Goal: Find specific page/section: Find specific page/section

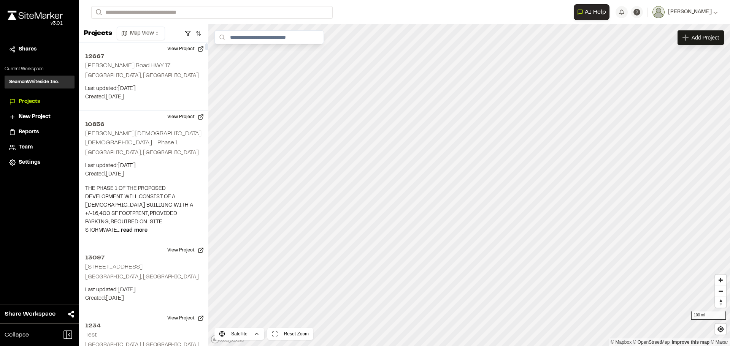
click at [27, 100] on span "Projects" at bounding box center [29, 102] width 21 height 8
click at [186, 8] on input "Search" at bounding box center [211, 12] width 241 height 13
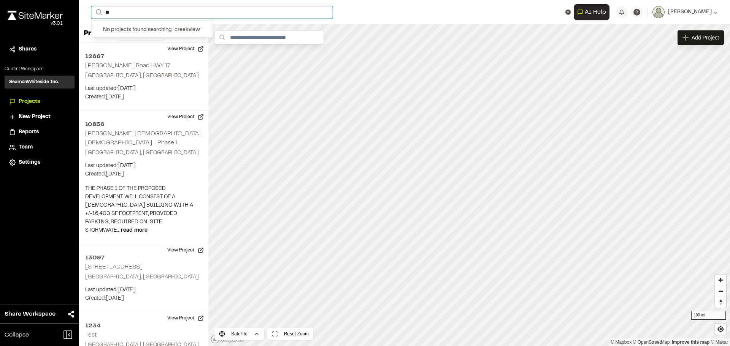
type input "*"
click at [136, 9] on input "******" at bounding box center [211, 12] width 241 height 13
type input "******"
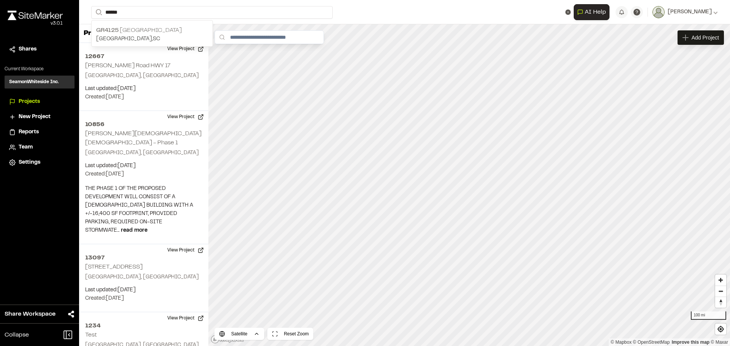
click at [149, 28] on p "GR4125 [GEOGRAPHIC_DATA]" at bounding box center [152, 30] width 112 height 9
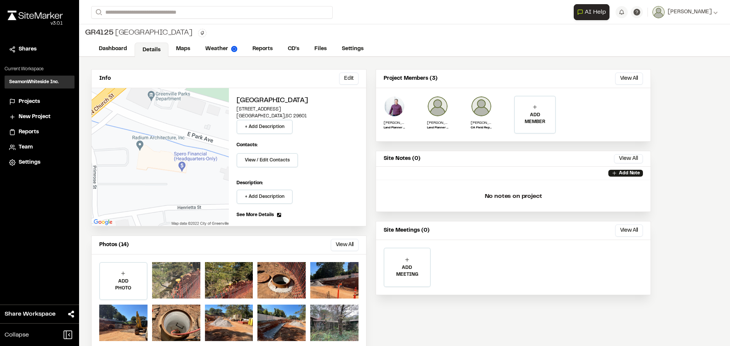
scroll to position [15, 0]
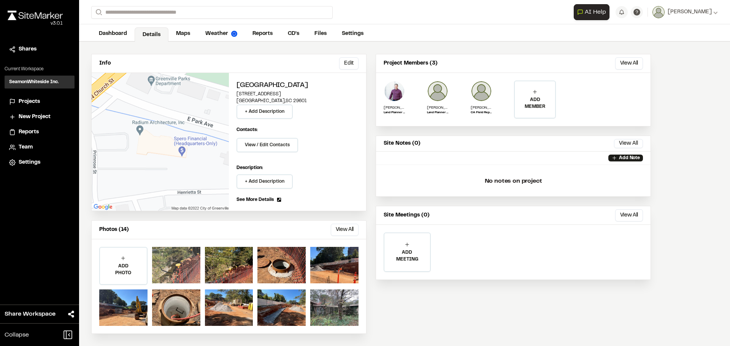
click at [186, 254] on div at bounding box center [176, 265] width 48 height 36
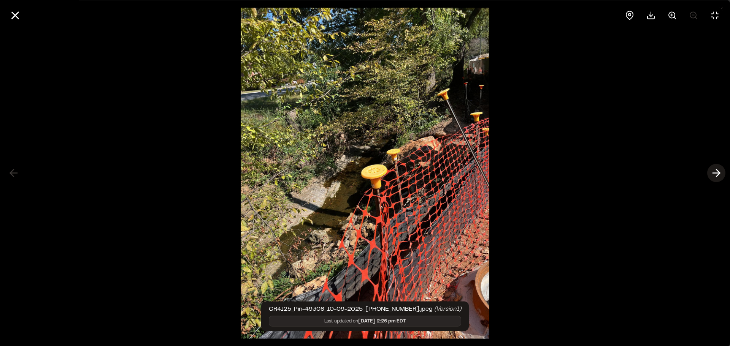
click at [717, 173] on icon at bounding box center [716, 173] width 12 height 13
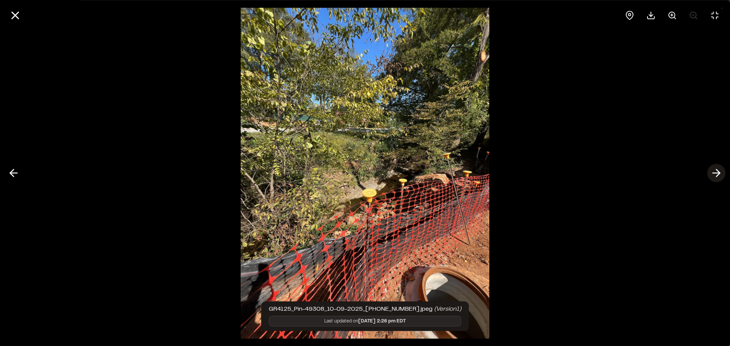
click at [717, 173] on icon at bounding box center [716, 173] width 12 height 13
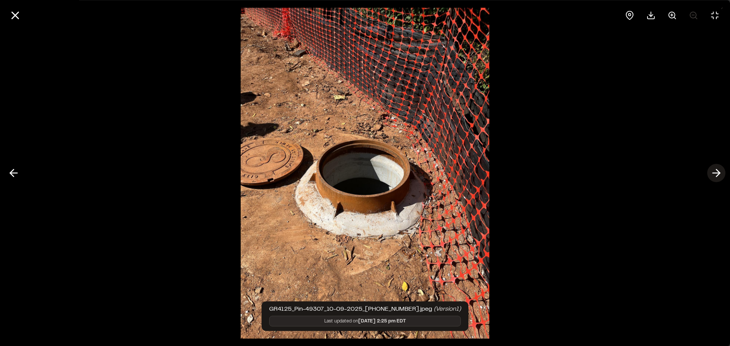
click at [717, 173] on icon at bounding box center [716, 173] width 12 height 13
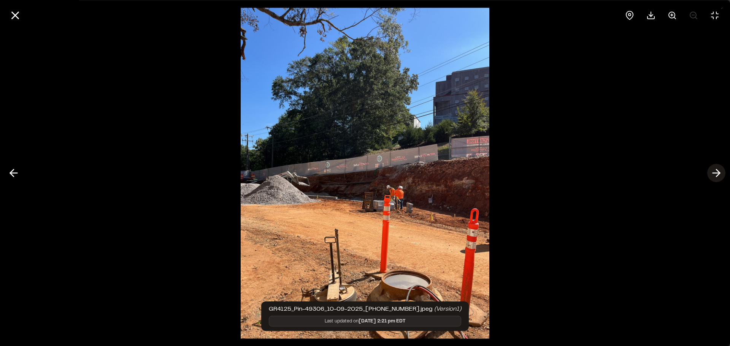
click at [717, 173] on icon at bounding box center [716, 173] width 12 height 13
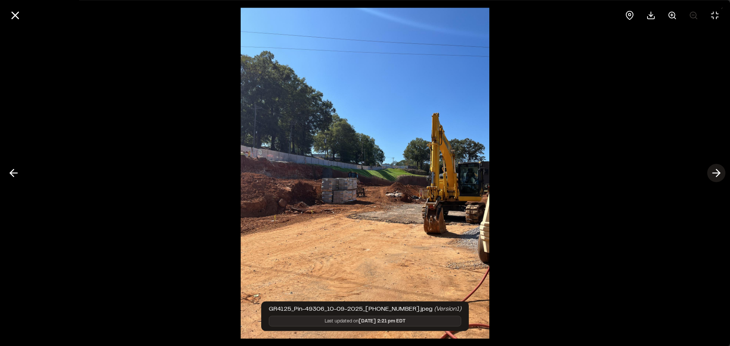
click at [717, 173] on icon at bounding box center [716, 173] width 12 height 13
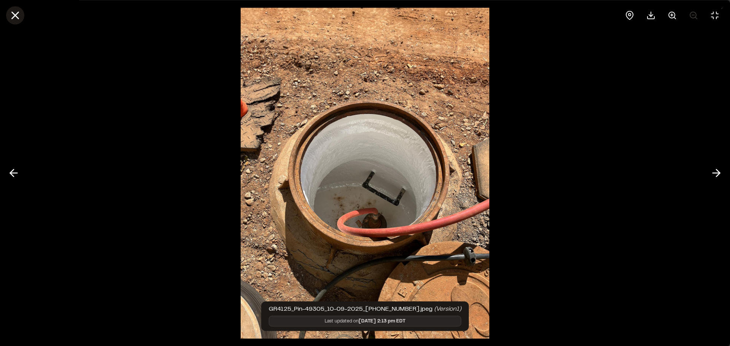
click at [19, 12] on line at bounding box center [15, 15] width 6 height 6
